Goal: Information Seeking & Learning: Learn about a topic

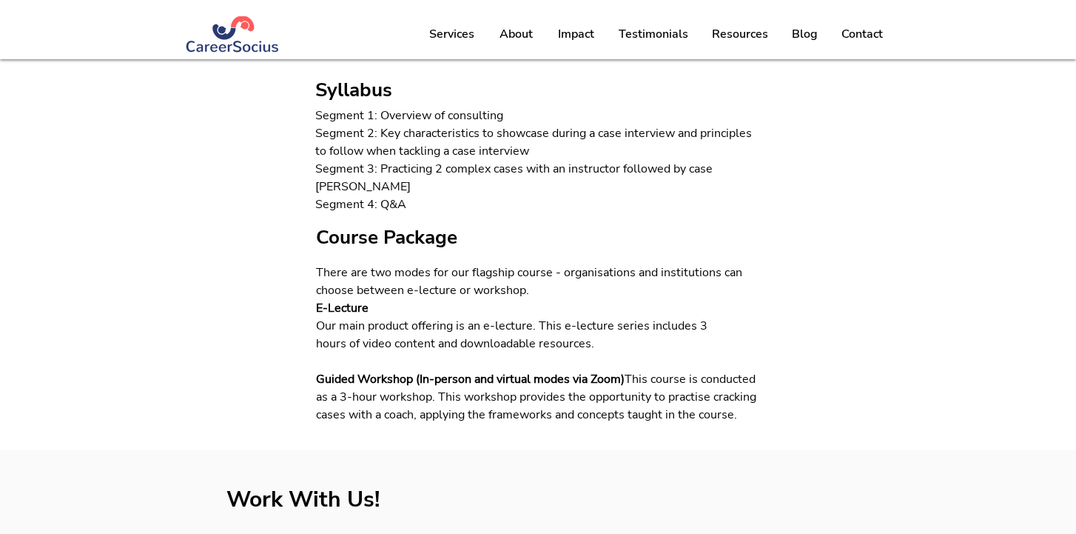
scroll to position [611, 0]
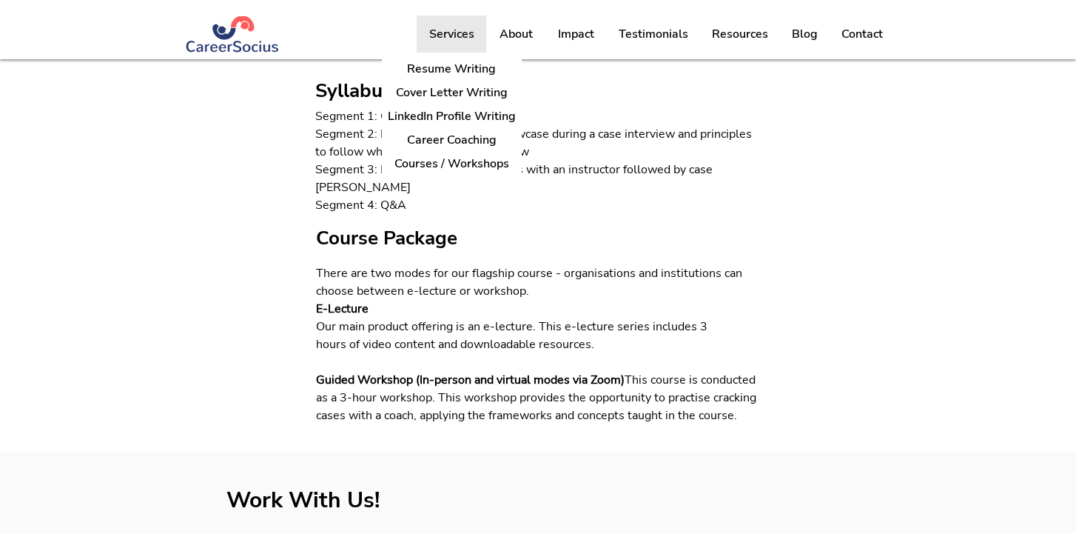
click at [456, 39] on p "Services" at bounding box center [452, 34] width 60 height 37
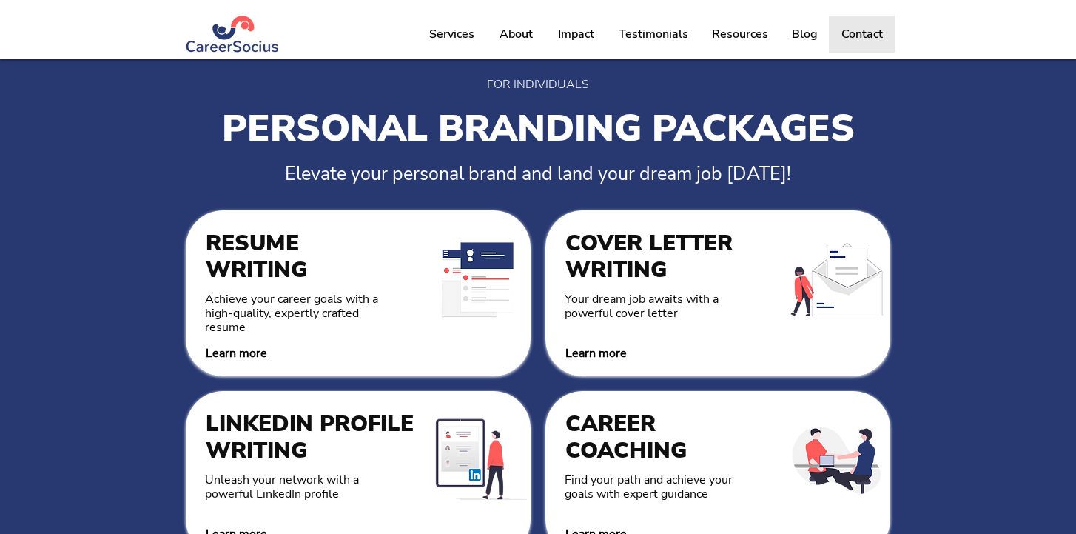
click at [860, 39] on p "Contact" at bounding box center [862, 34] width 56 height 37
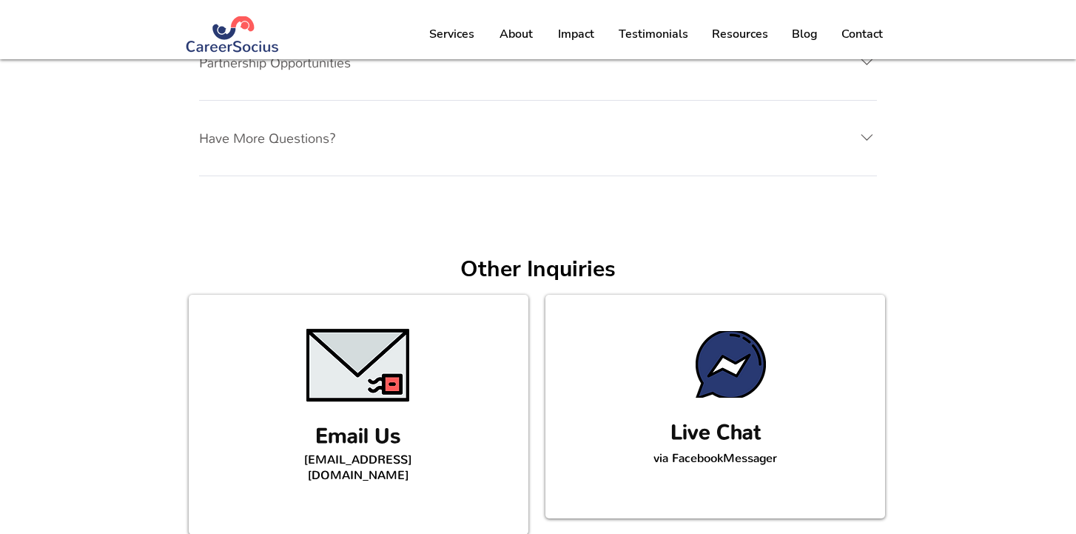
scroll to position [1040, 0]
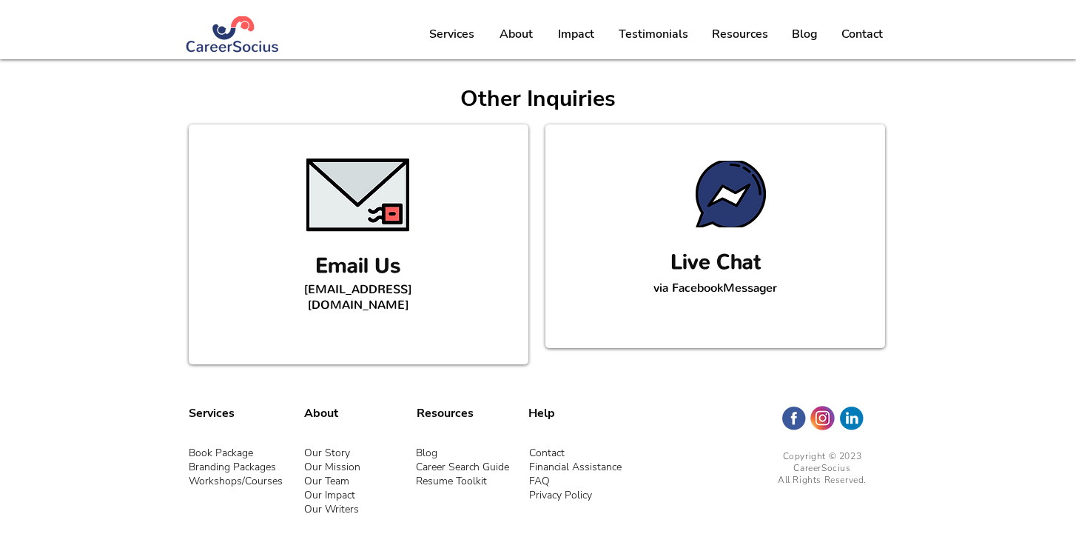
click at [250, 474] on span "Workshops/Courses" at bounding box center [236, 481] width 94 height 14
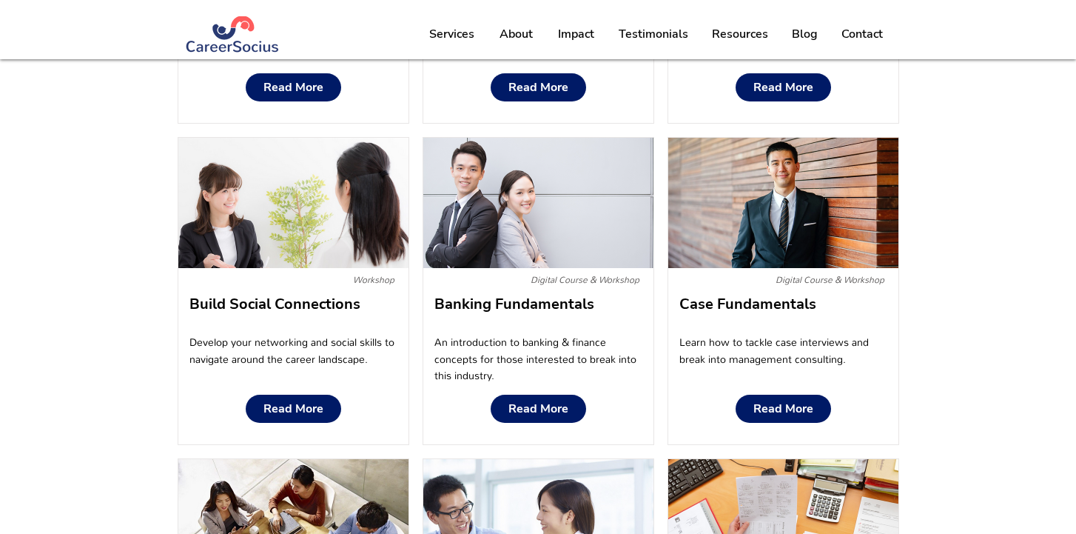
scroll to position [1196, 0]
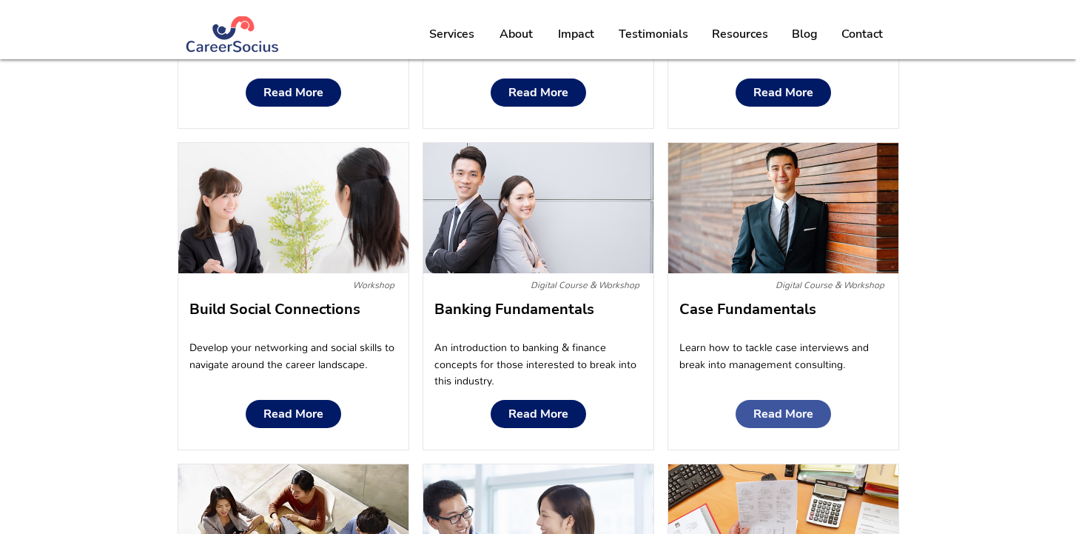
click at [756, 409] on span "Read More" at bounding box center [783, 414] width 60 height 14
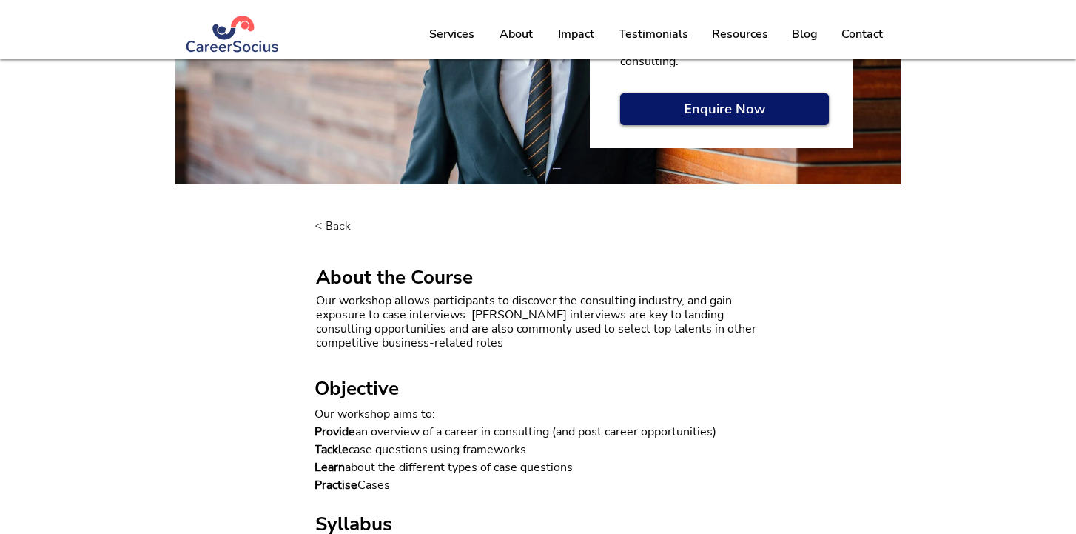
scroll to position [161, 0]
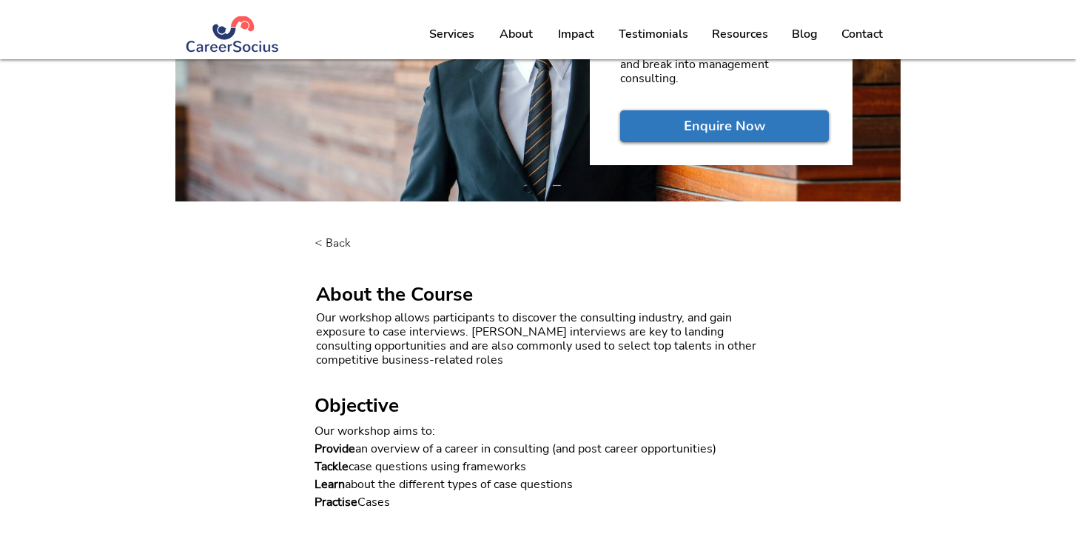
click at [689, 141] on link "Enquire Now" at bounding box center [724, 126] width 209 height 32
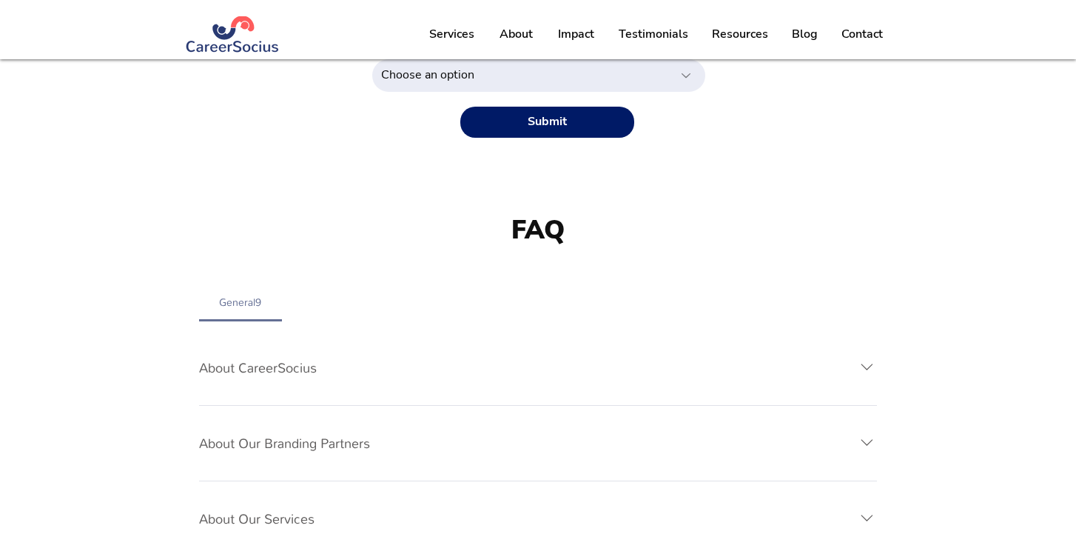
scroll to position [558, 0]
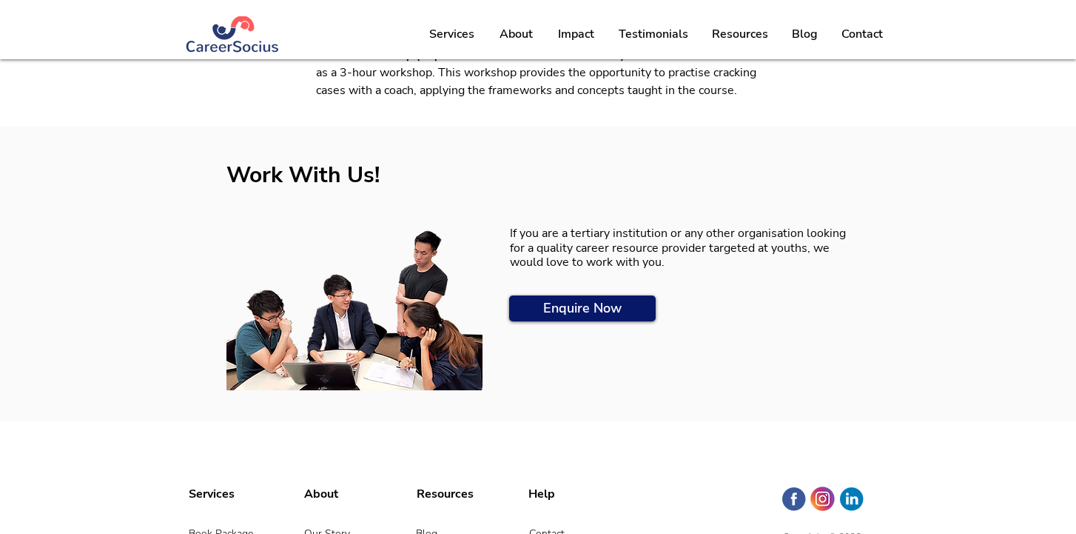
scroll to position [938, 0]
